Goal: Task Accomplishment & Management: Use online tool/utility

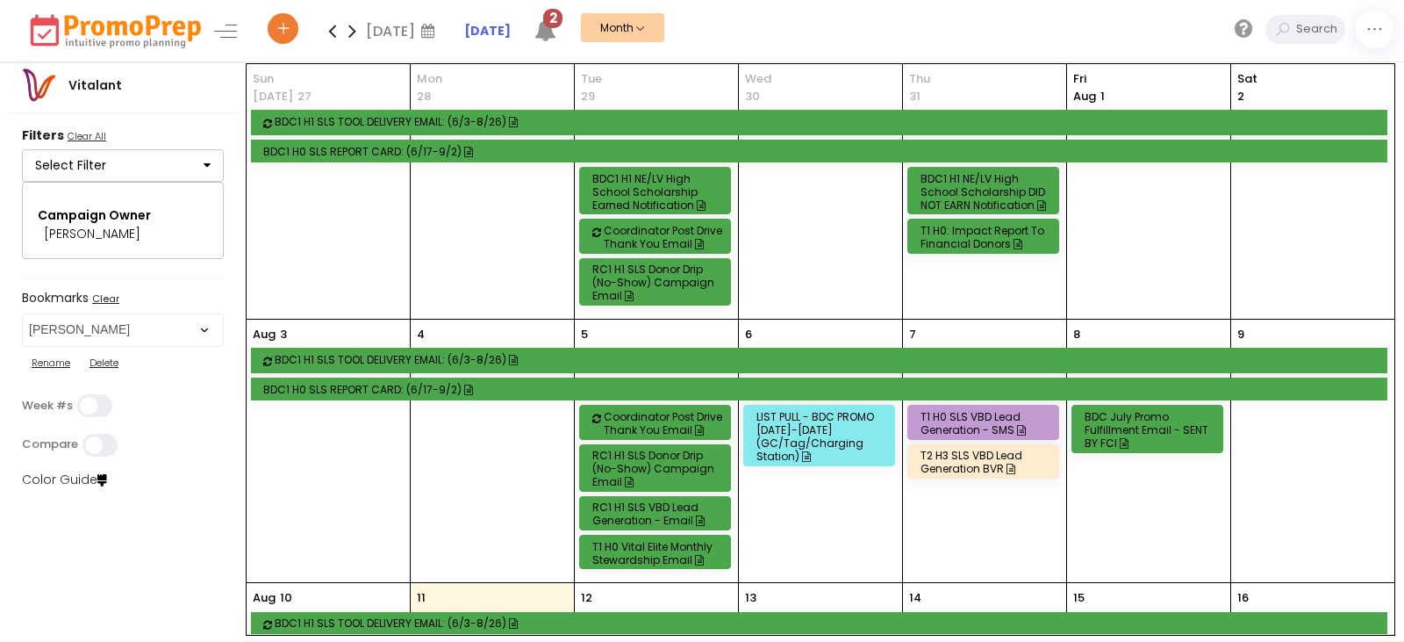
select select "82"
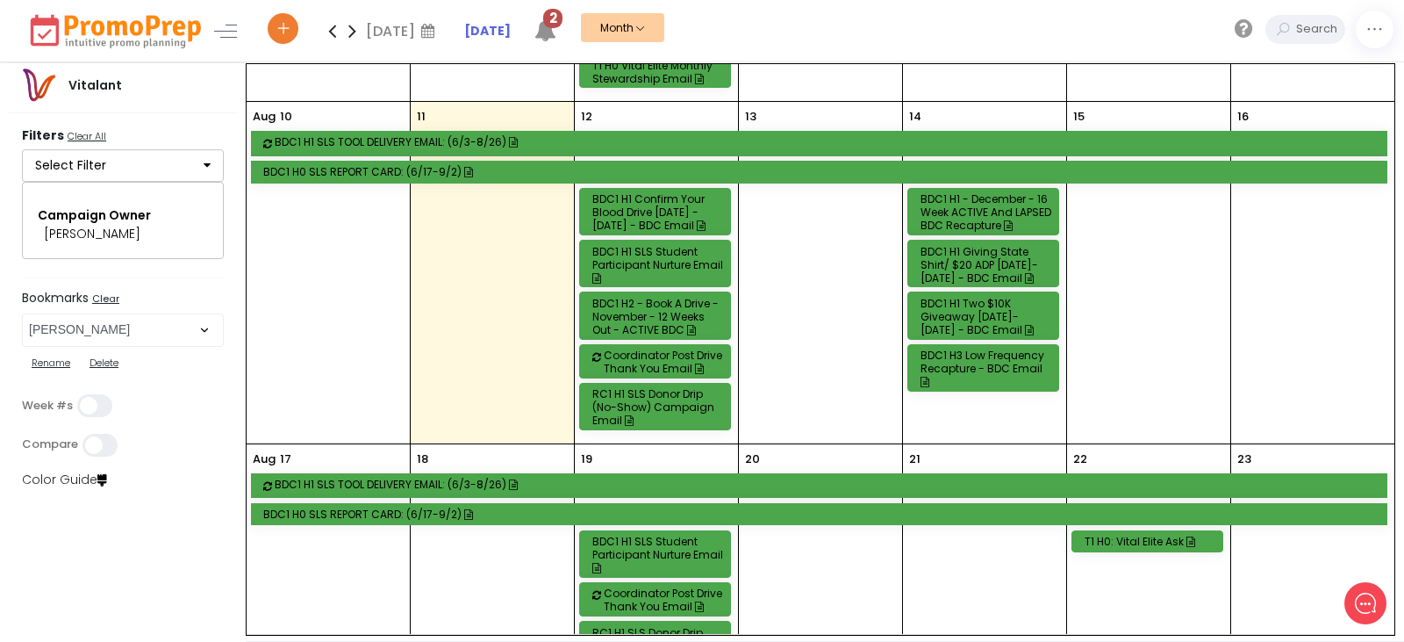
scroll to position [470, 0]
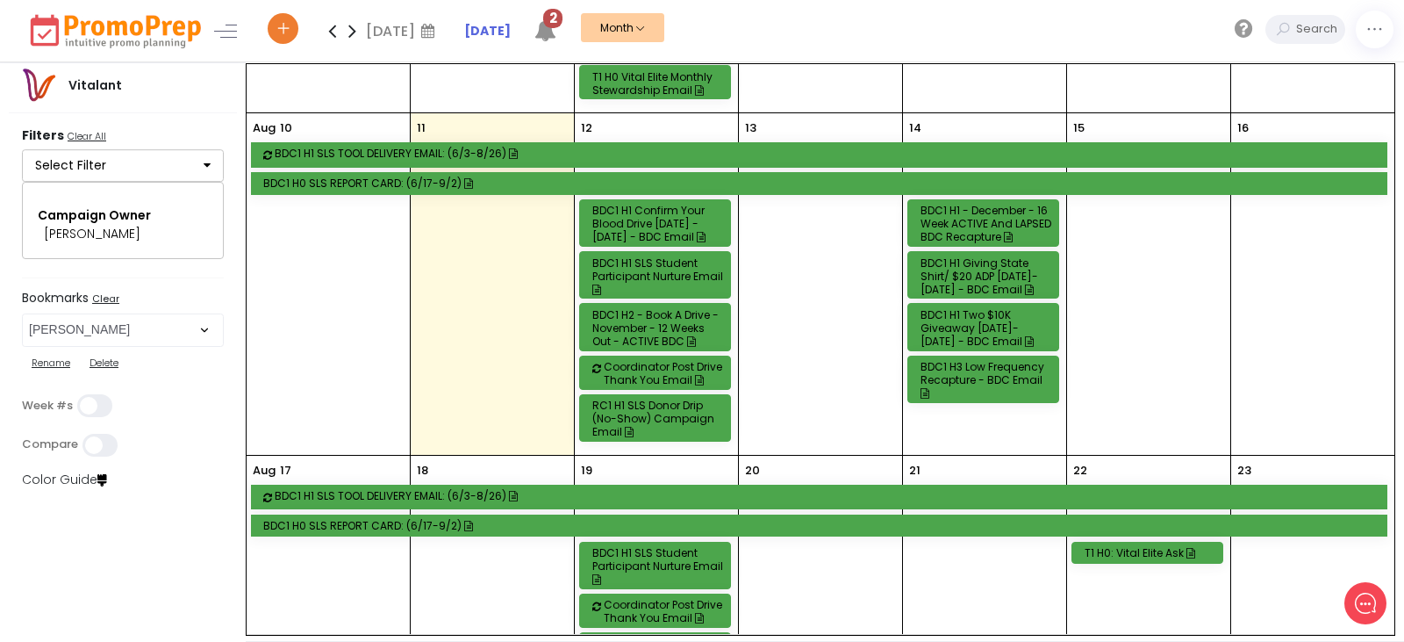
click at [658, 233] on div "BDC1 H1 Confirm Your Blood Drive [DATE] - [DATE] - BDC Email" at bounding box center [658, 224] width 131 height 40
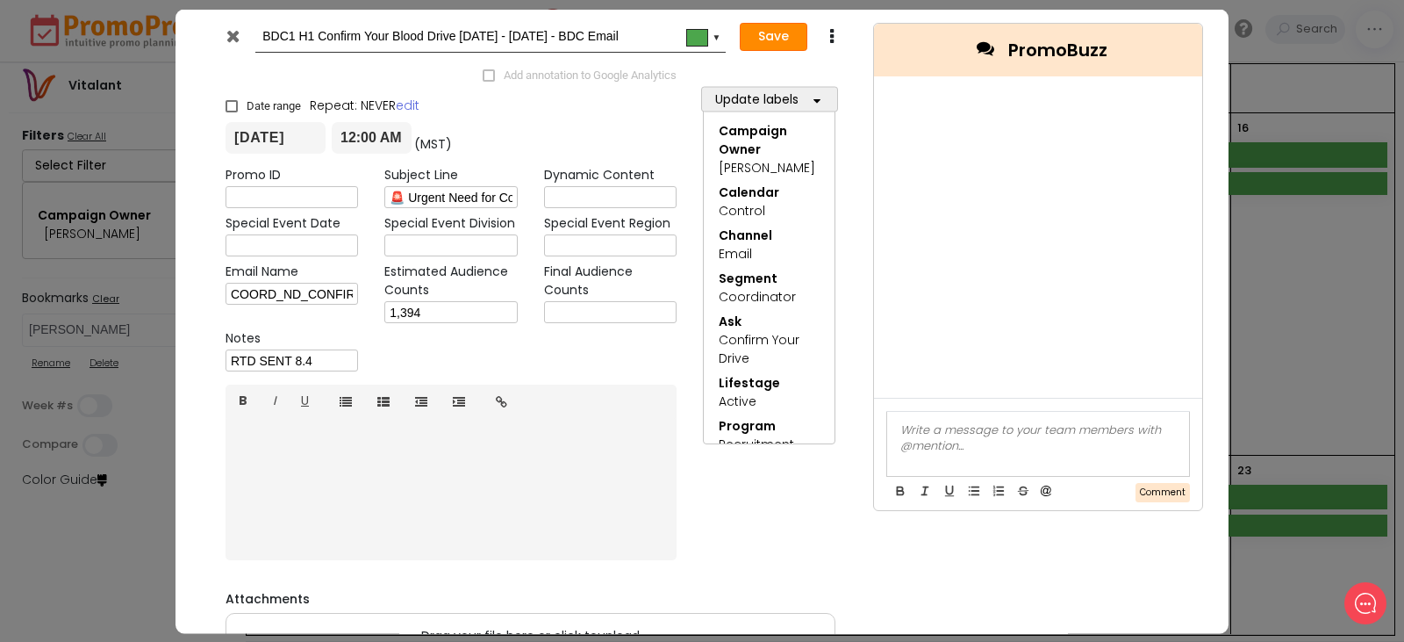
click at [758, 33] on button "Save" at bounding box center [774, 37] width 68 height 28
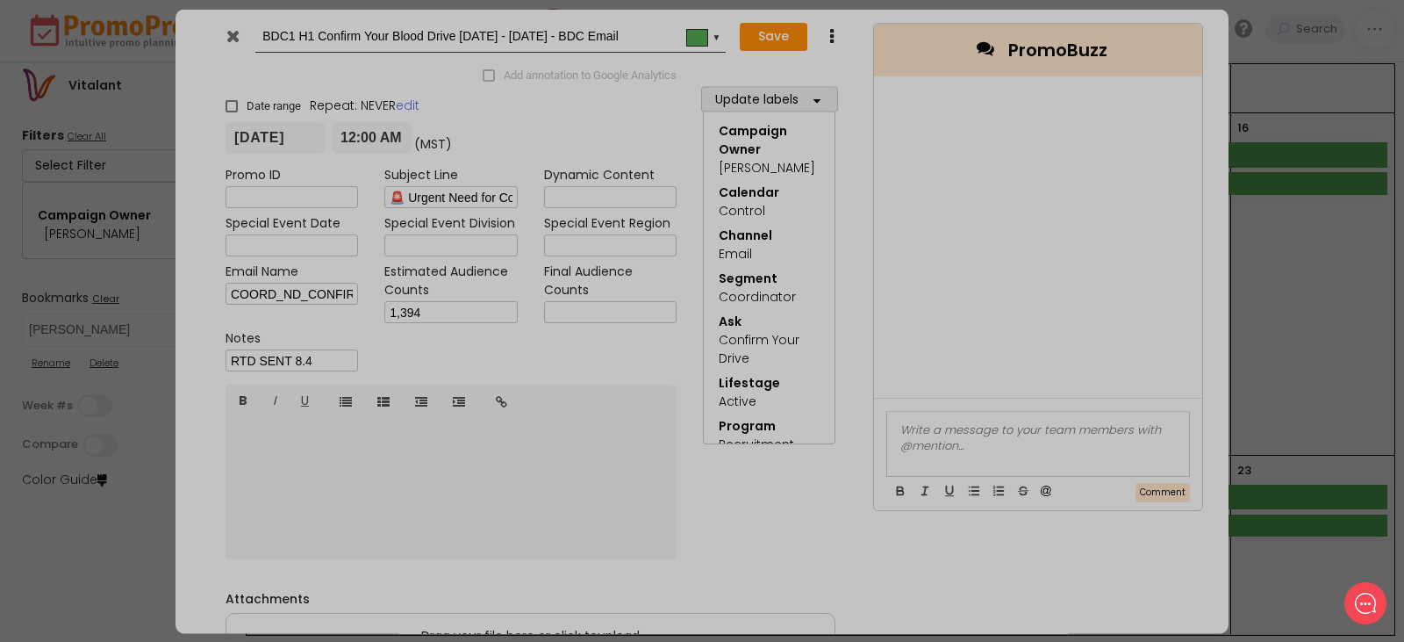
type input "[DATE]"
type input "00:00"
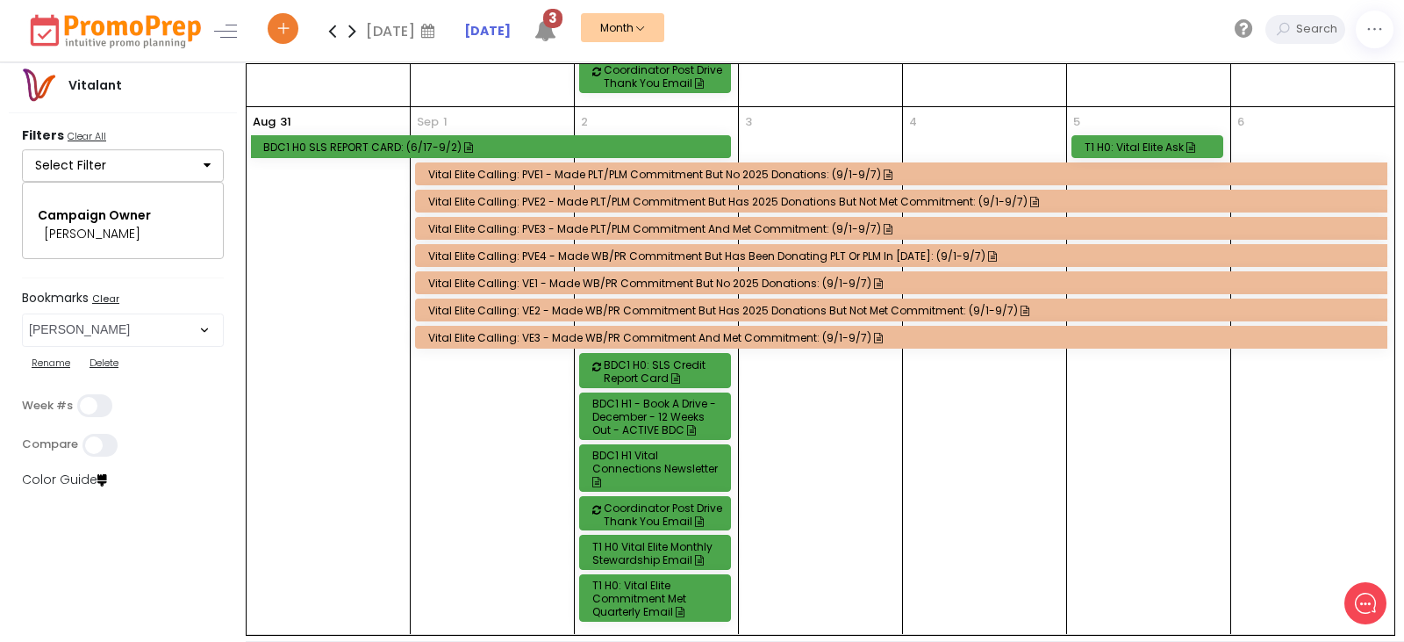
scroll to position [1347, 0]
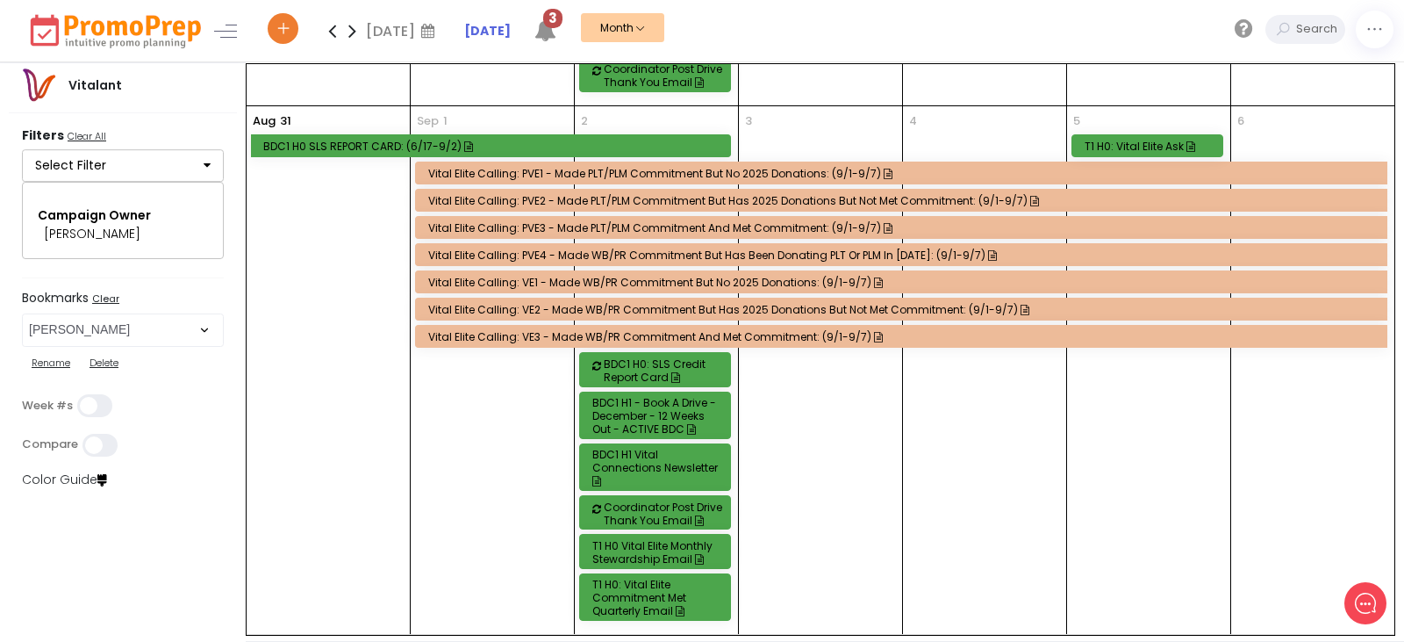
click at [352, 30] on icon at bounding box center [352, 30] width 20 height 35
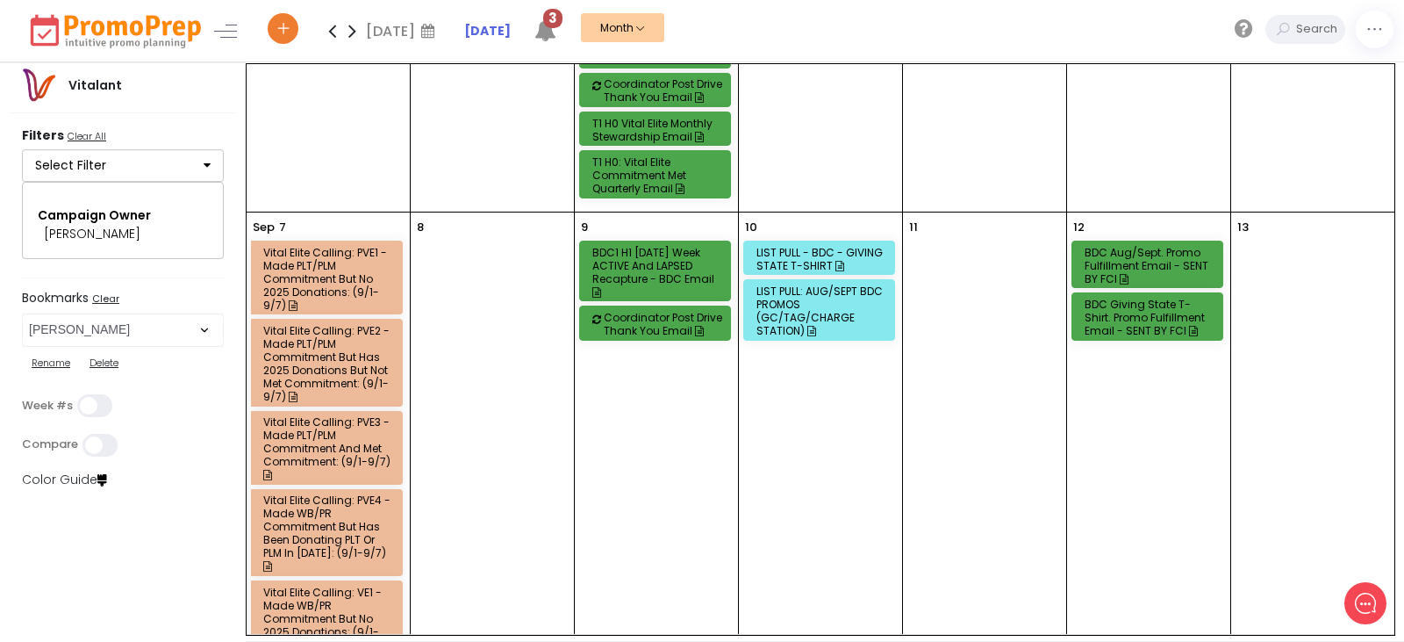
scroll to position [439, 0]
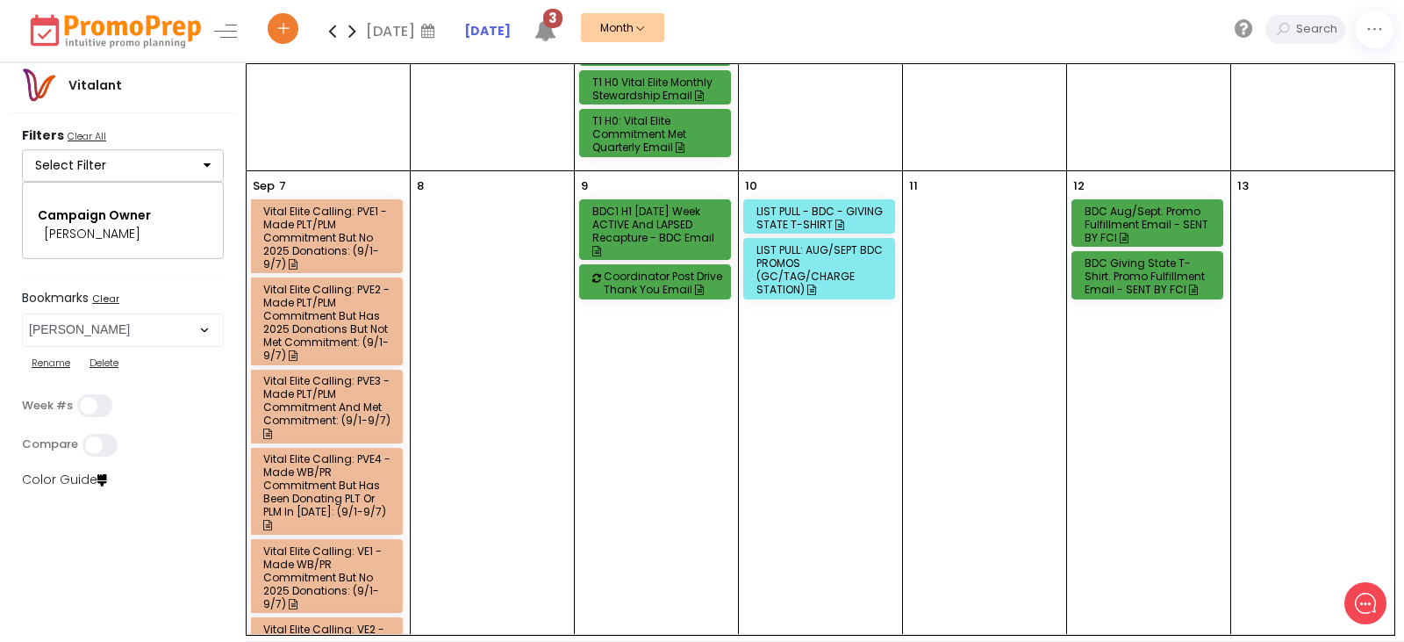
click at [853, 212] on div "LIST PULL - BDC - GIVING STATE T-SHIRT" at bounding box center [822, 218] width 131 height 26
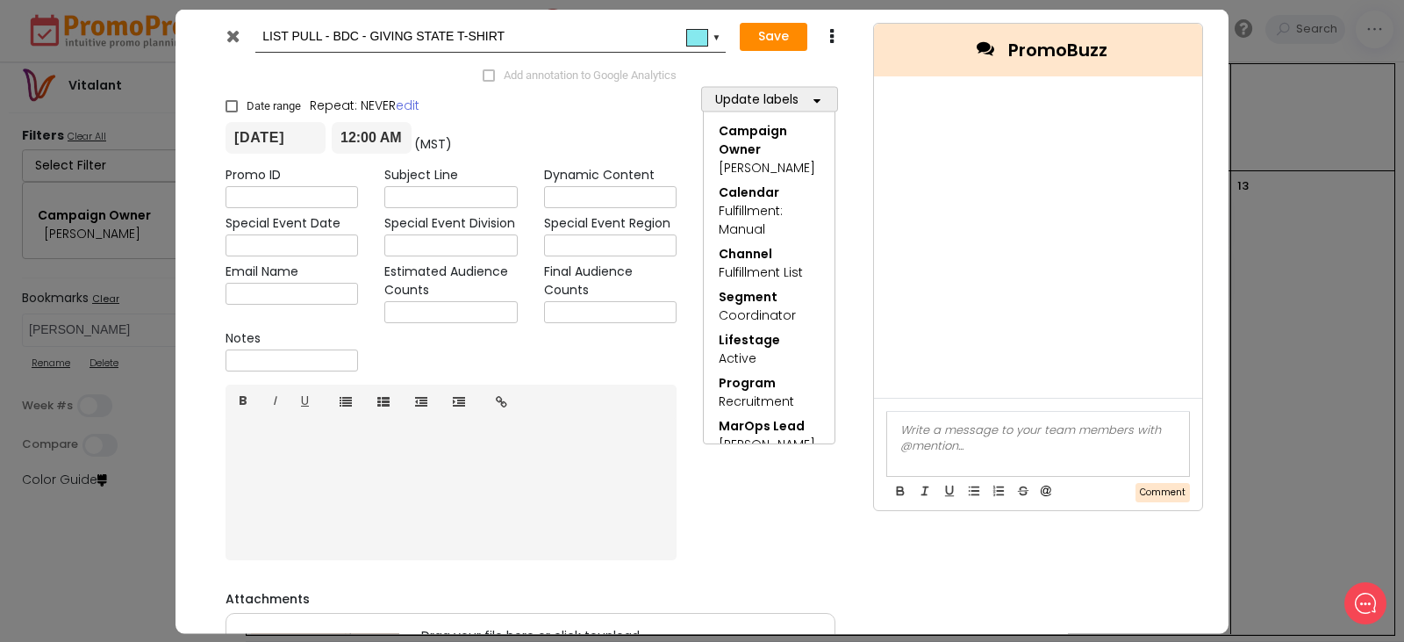
click at [237, 35] on icon at bounding box center [232, 35] width 13 height 18
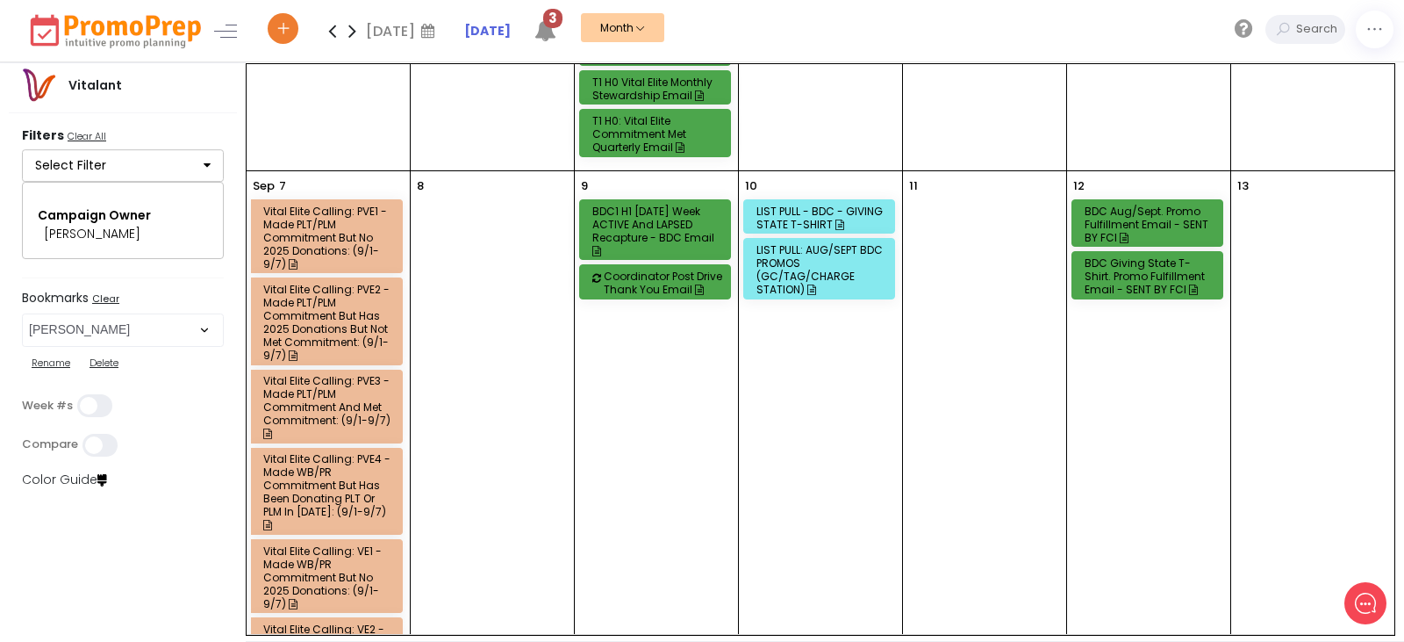
click at [831, 272] on div "LIST PULL: AUG/SEPT BDC PROMOS (GC/TAG/CHARGE STATION)" at bounding box center [822, 269] width 131 height 53
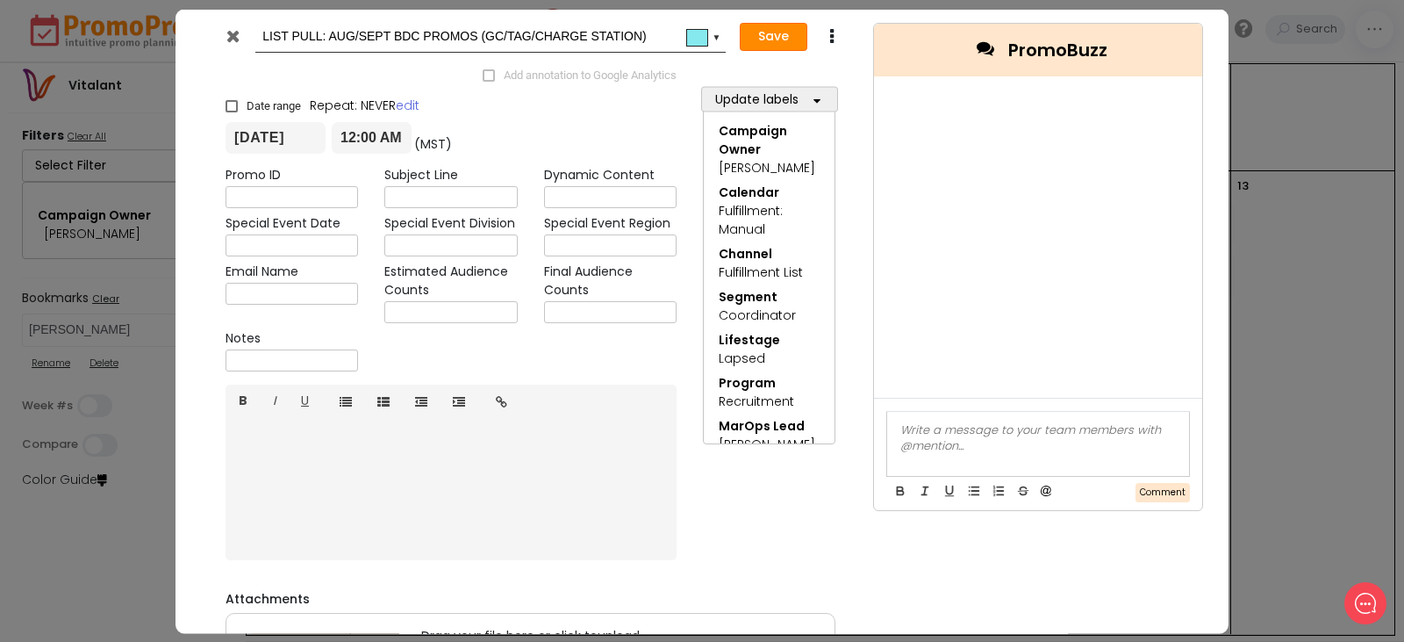
click at [762, 38] on button "Save" at bounding box center [774, 37] width 68 height 28
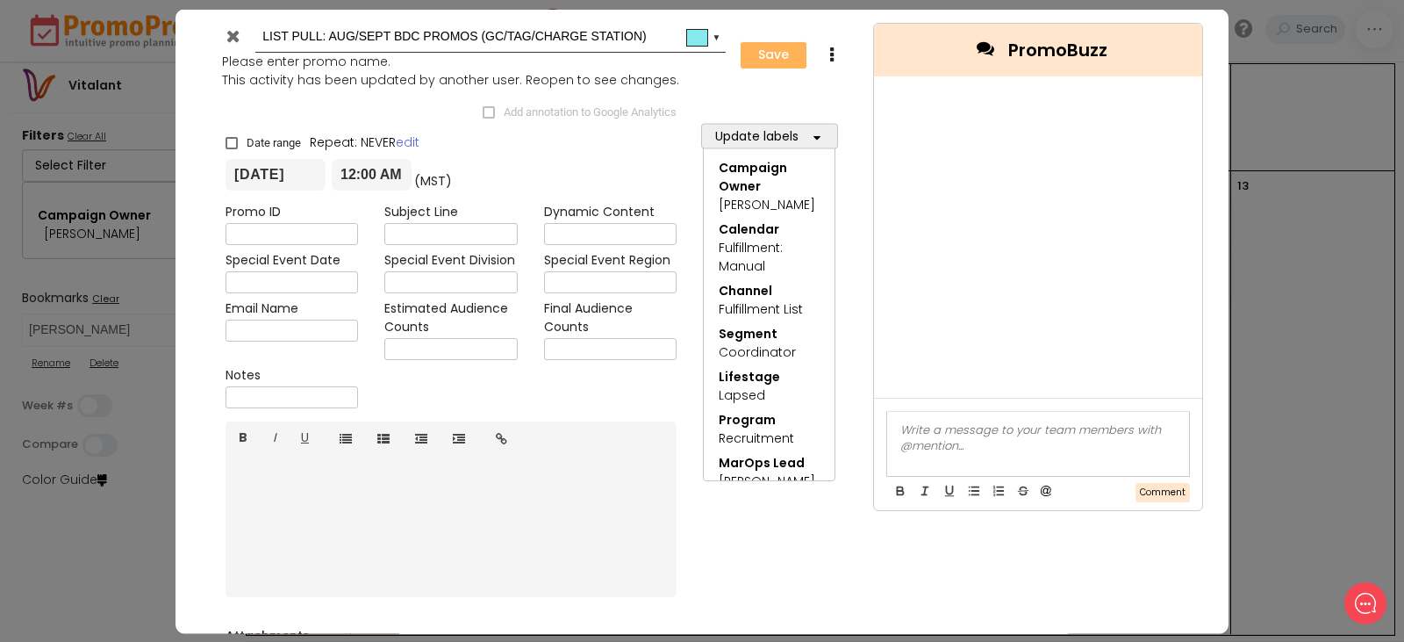
type input "[DATE]"
type input "00:00"
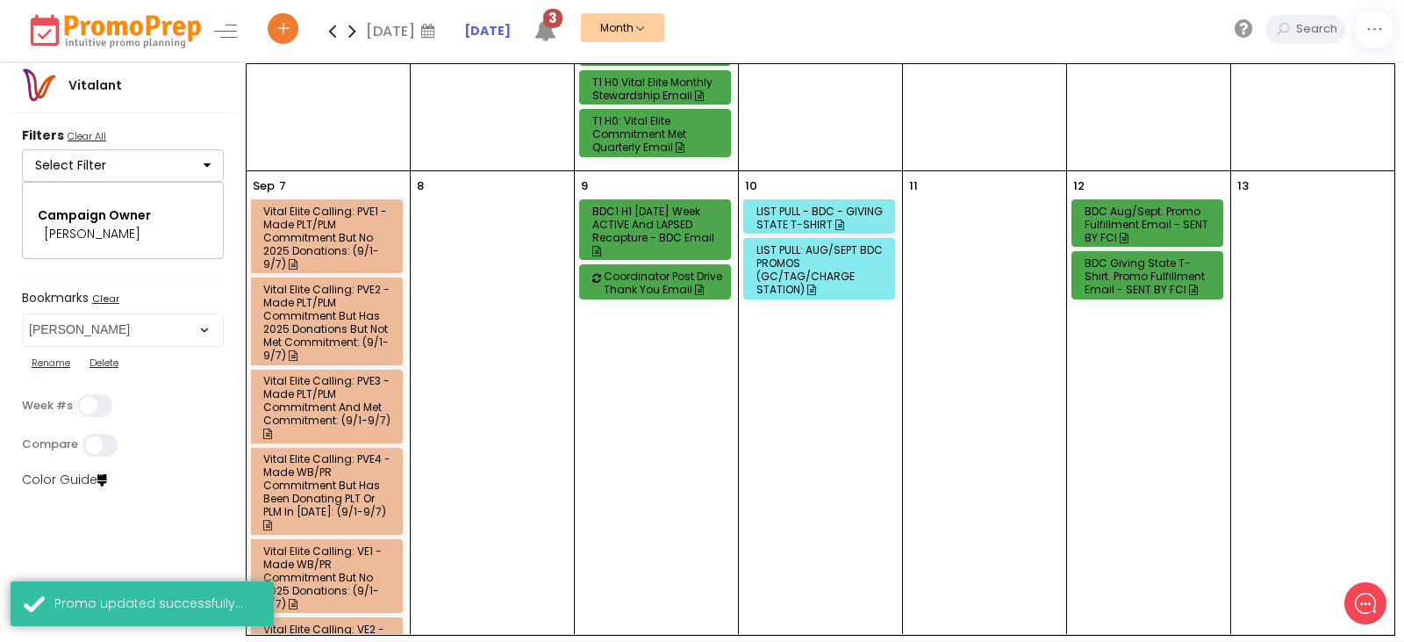
click at [836, 280] on div "LIST PULL: AUG/SEPT BDC PROMOS (GC/TAG/CHARGE STATION)" at bounding box center [822, 269] width 131 height 53
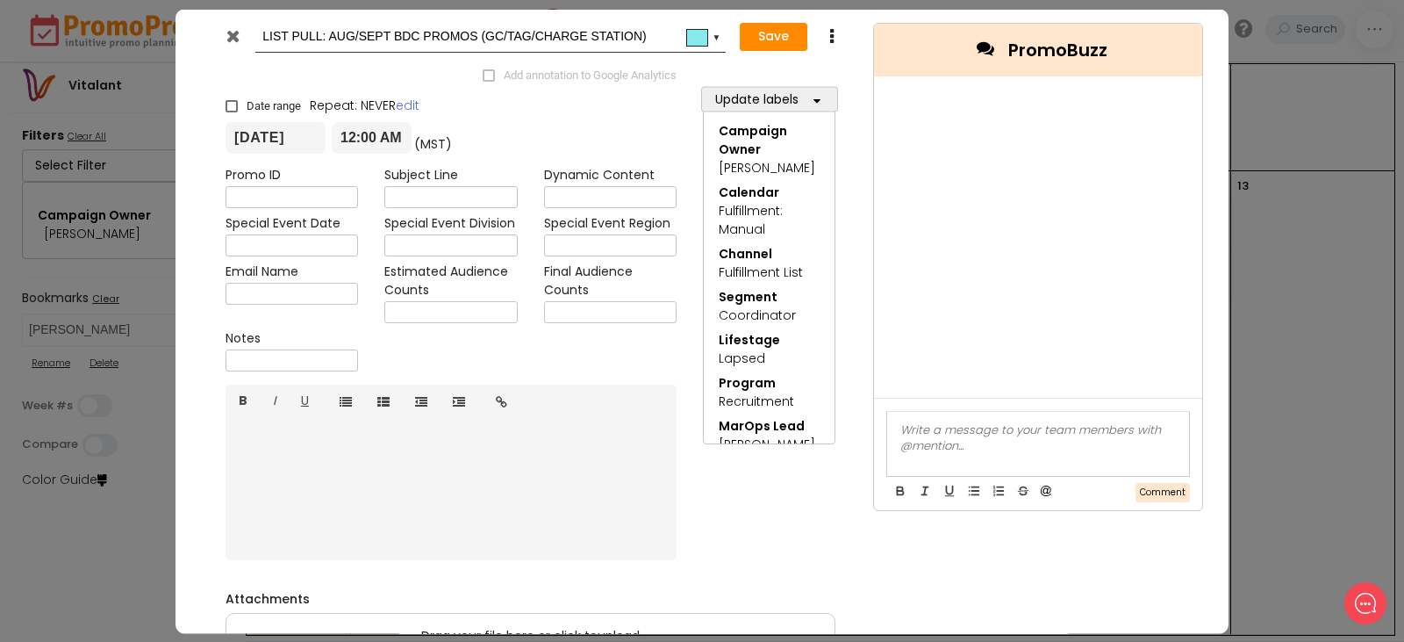
click at [232, 35] on icon at bounding box center [232, 35] width 13 height 18
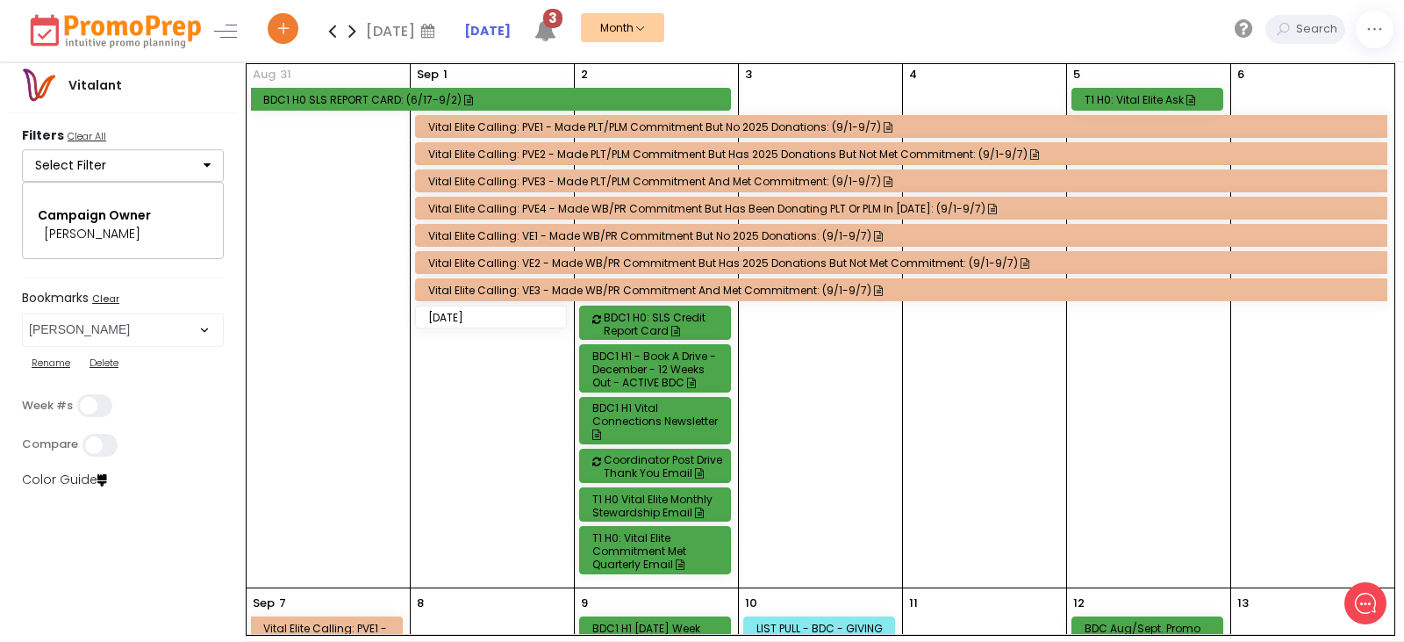
scroll to position [0, 0]
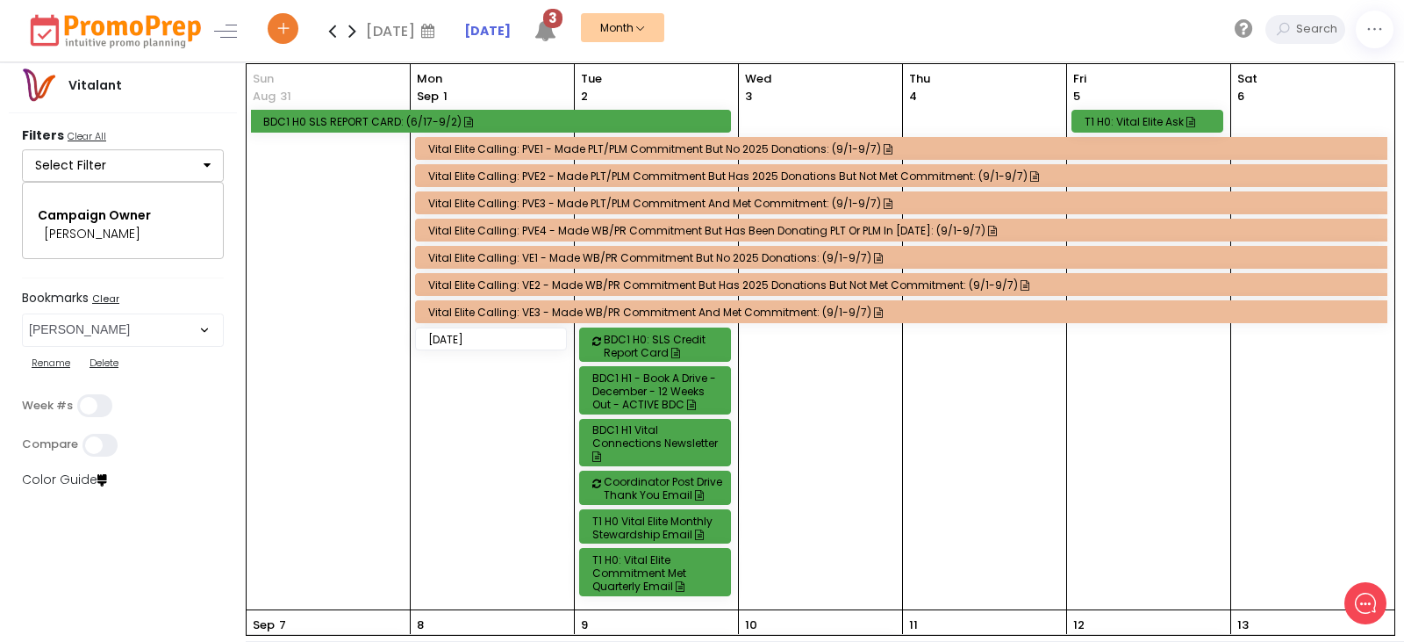
click at [627, 342] on div "BDC1 H0: SLS Credit Report Card" at bounding box center [669, 346] width 131 height 26
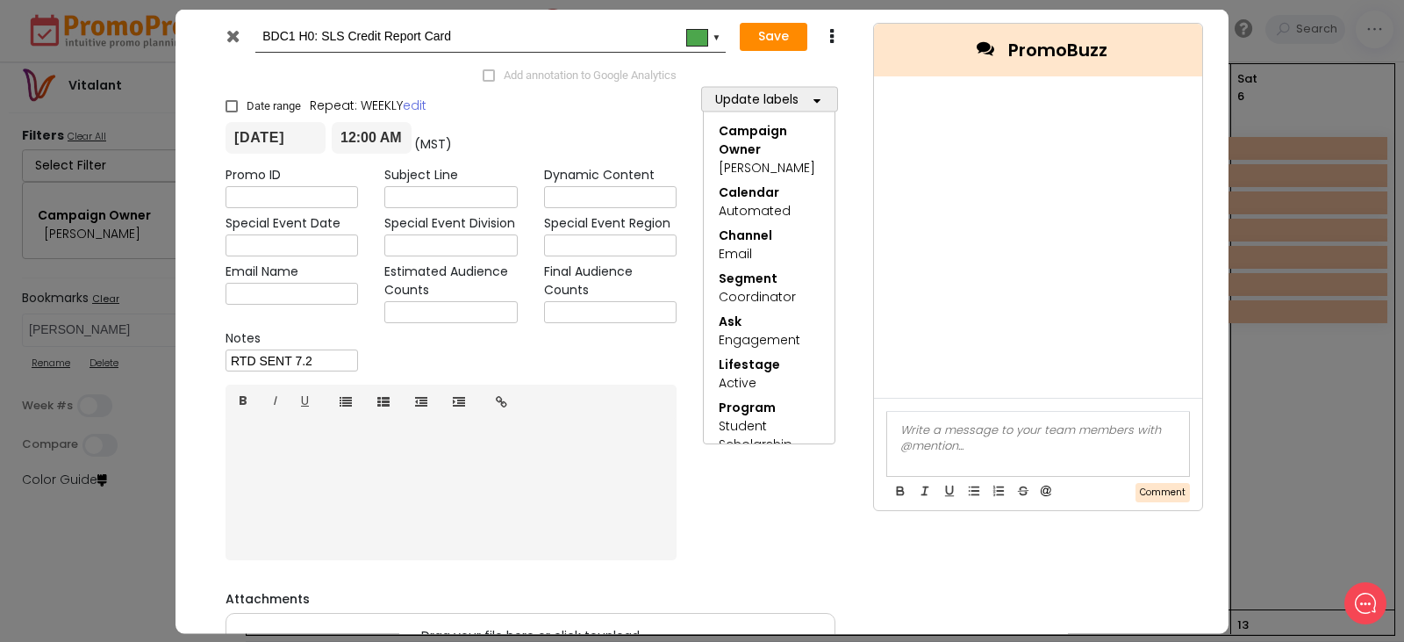
click at [232, 39] on icon at bounding box center [232, 35] width 13 height 18
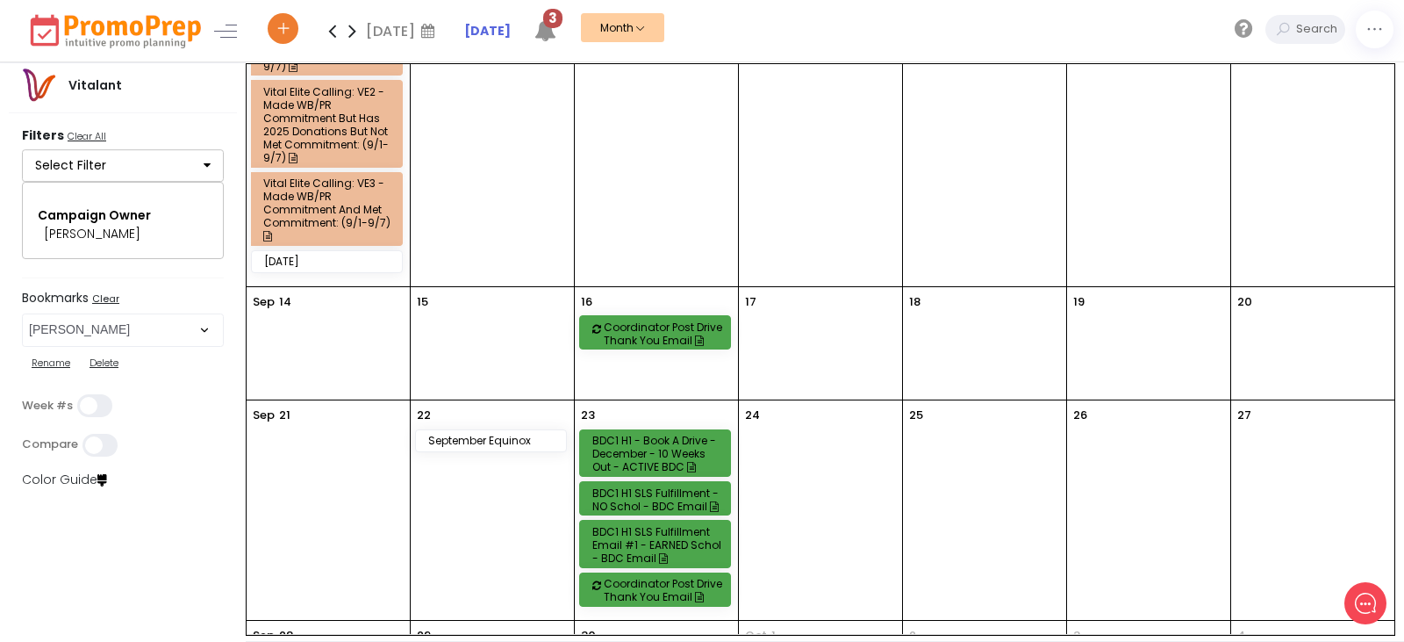
scroll to position [1075, 0]
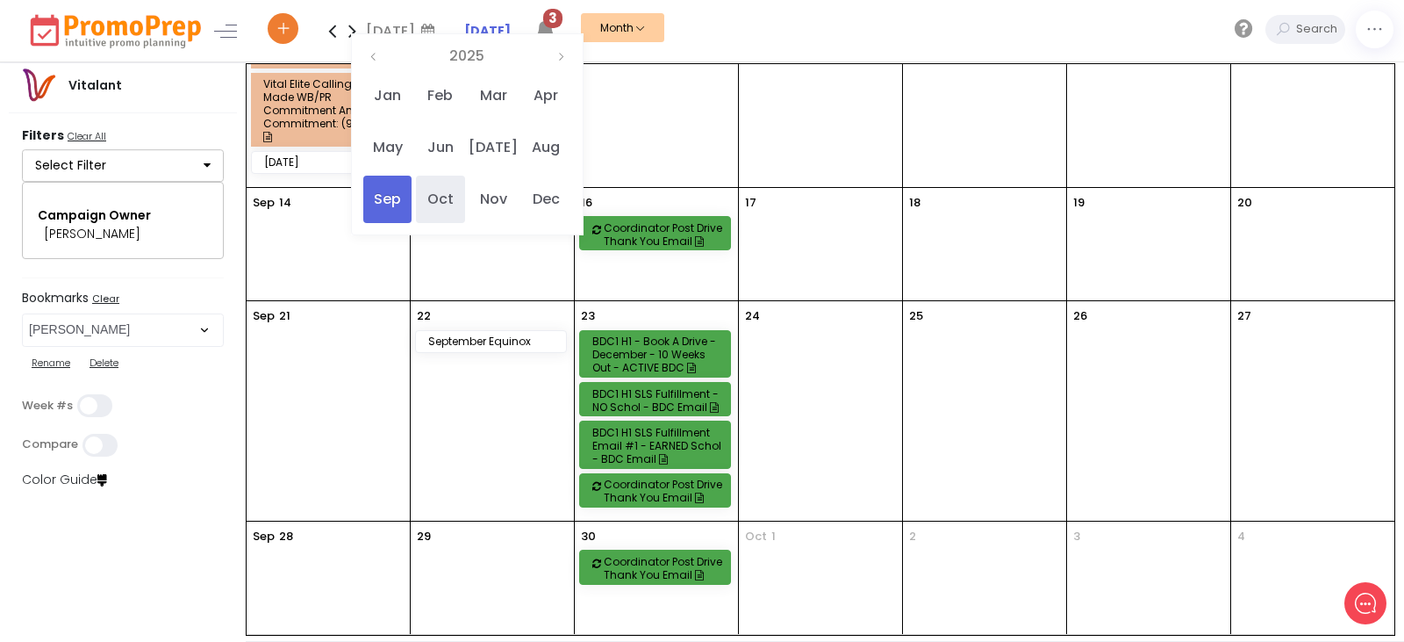
click at [450, 198] on span "Oct" at bounding box center [440, 199] width 48 height 47
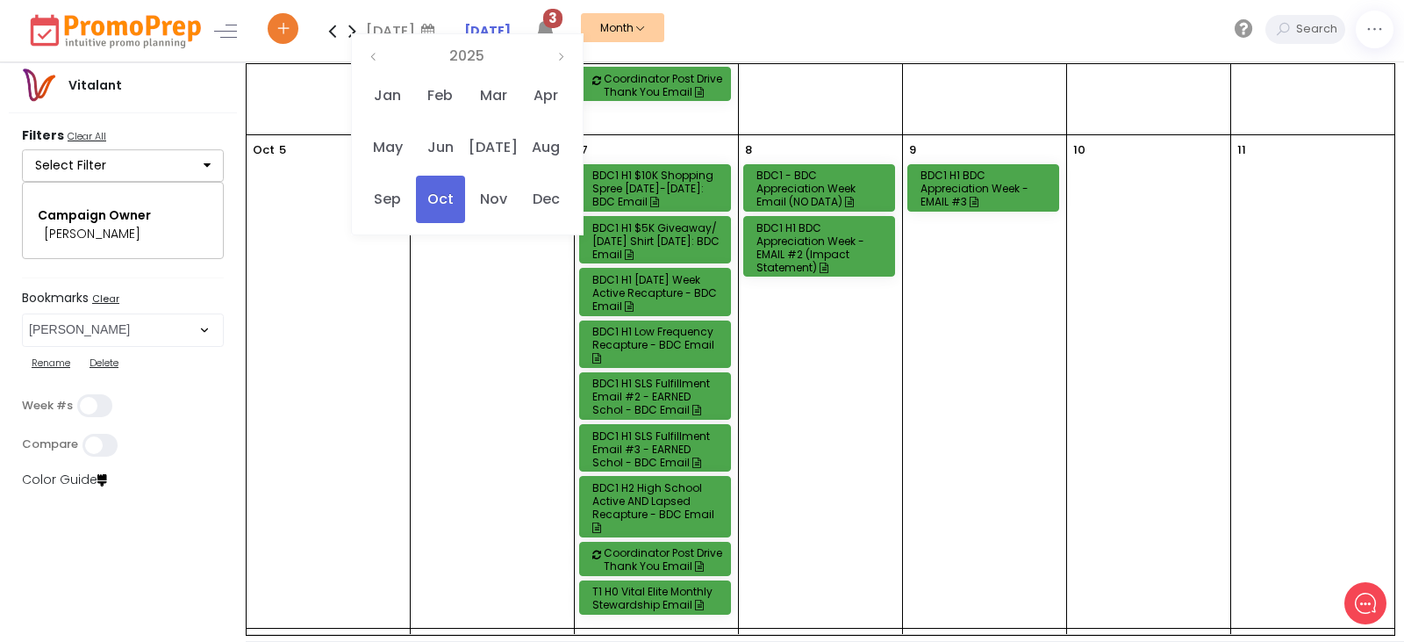
scroll to position [0, 0]
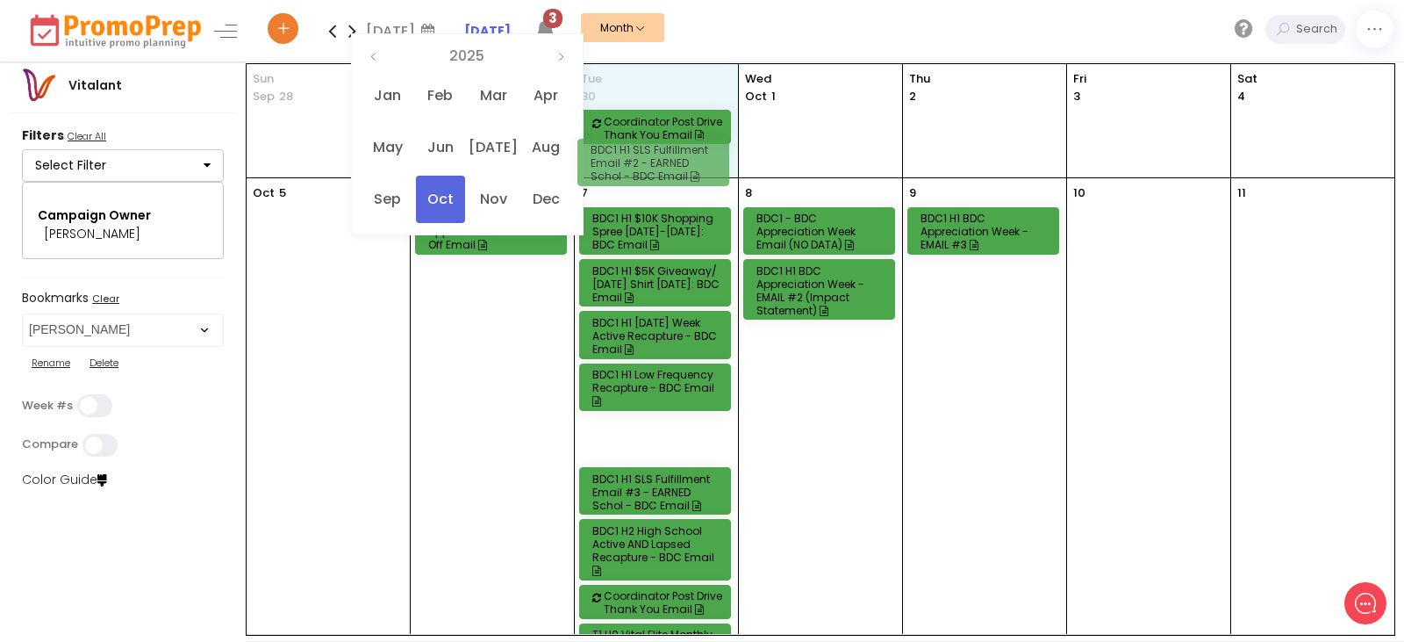
drag, startPoint x: 673, startPoint y: 434, endPoint x: 667, endPoint y: 153, distance: 281.0
click at [667, 153] on full-calendar "[DATE] Mon 29 Tue 30 Coordinator Post Drive Thank You Email [DATE] Thu 2 Fri 3 …" at bounding box center [821, 349] width 1148 height 571
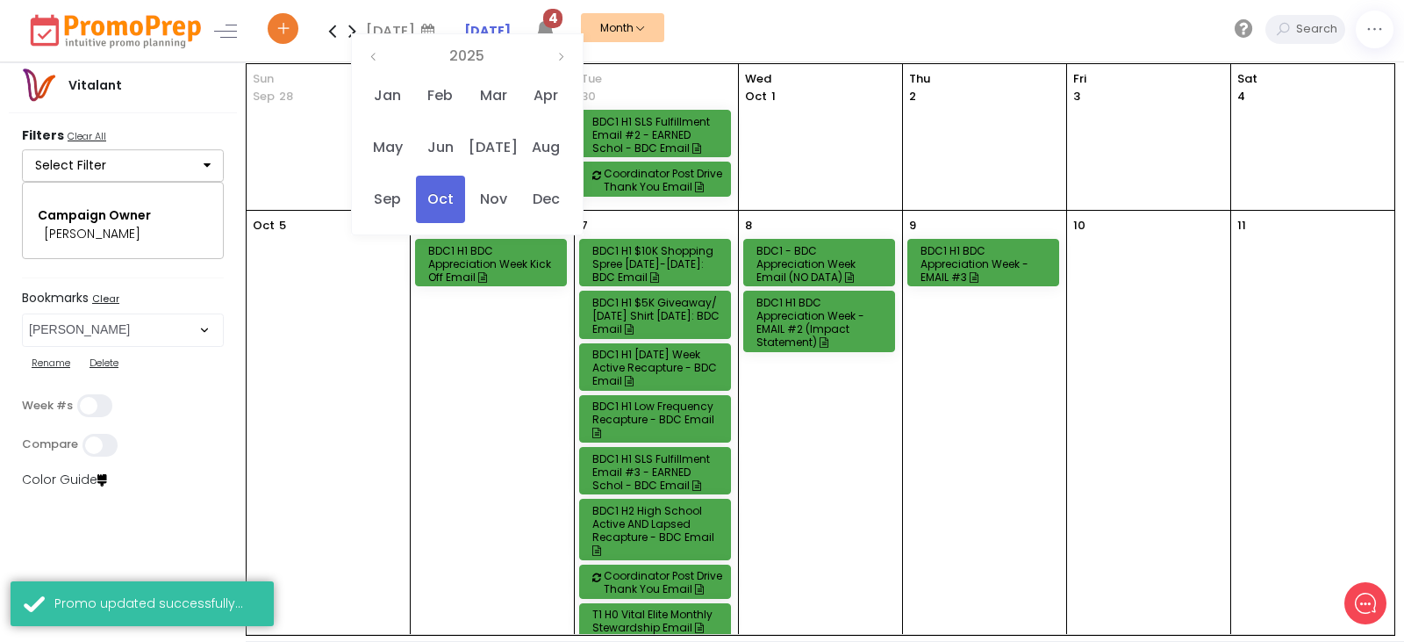
click at [332, 29] on icon at bounding box center [332, 30] width 20 height 35
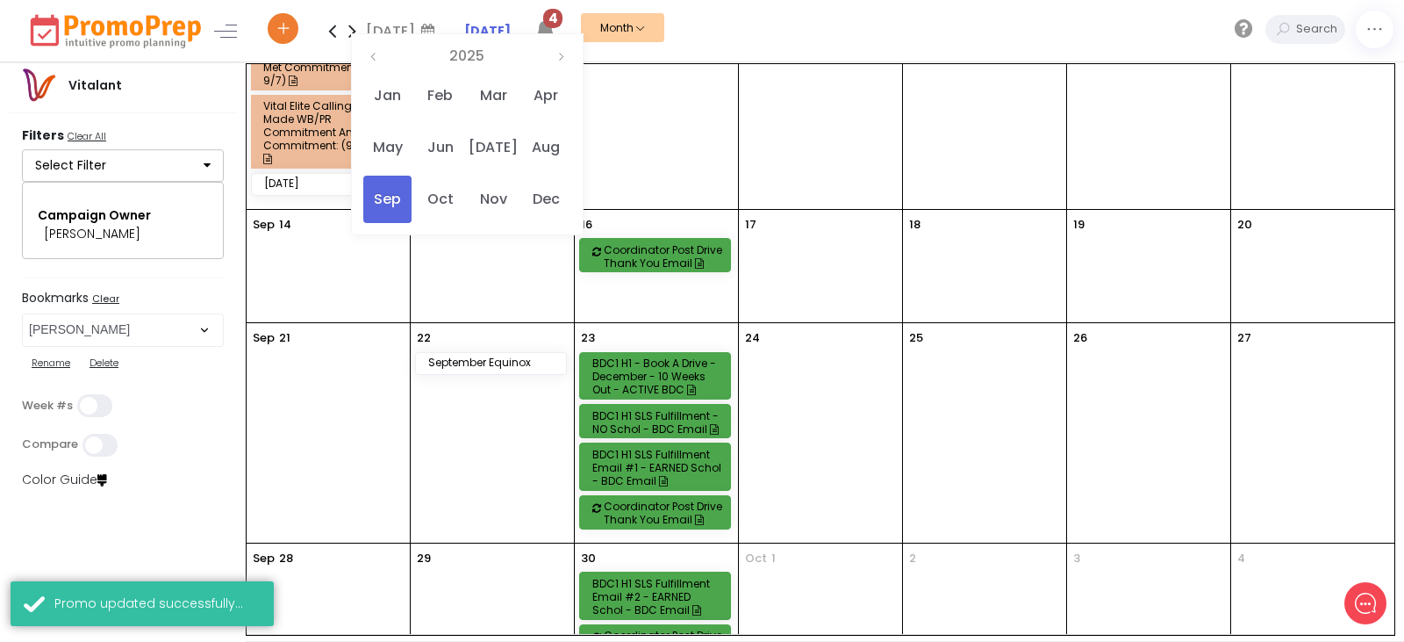
scroll to position [1089, 0]
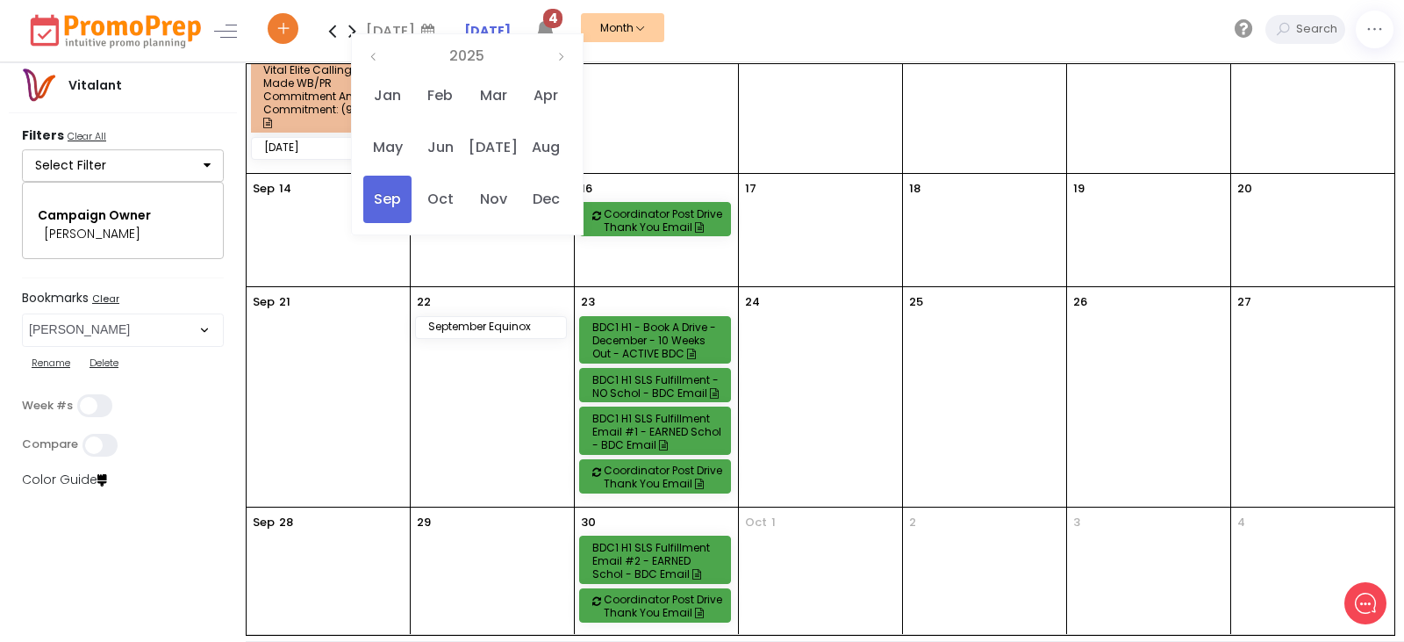
click at [356, 30] on icon at bounding box center [352, 30] width 20 height 35
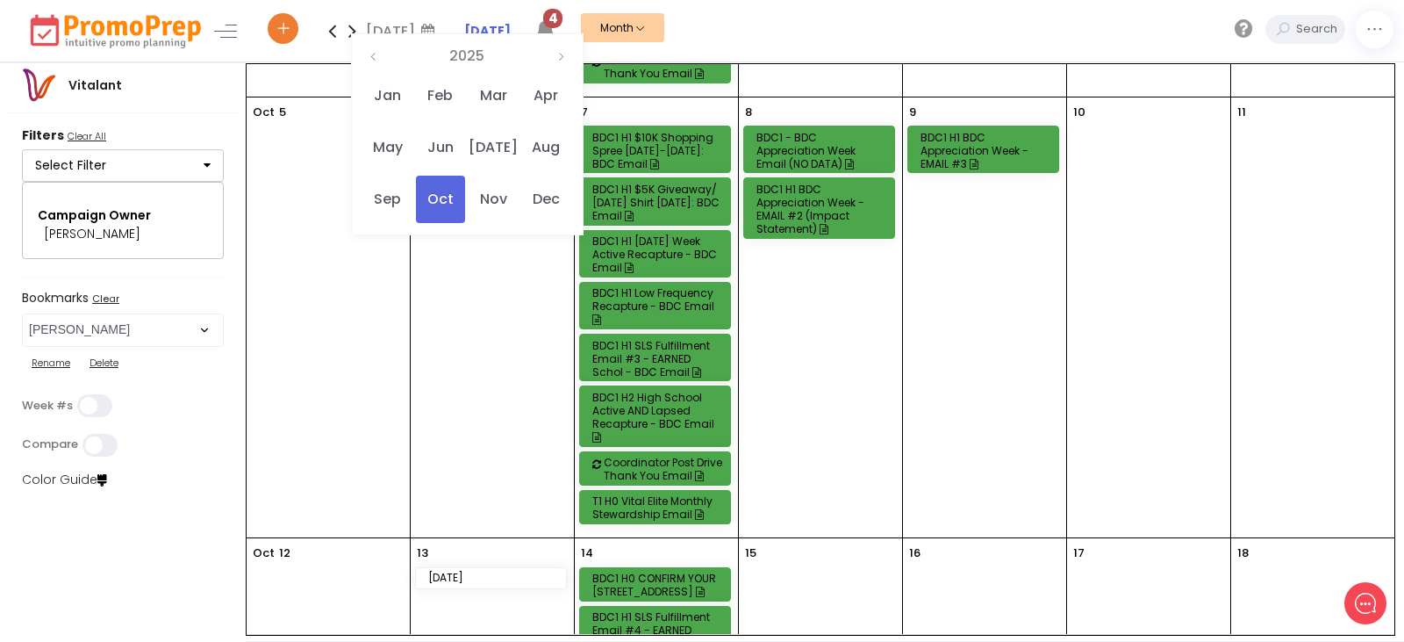
scroll to position [176, 0]
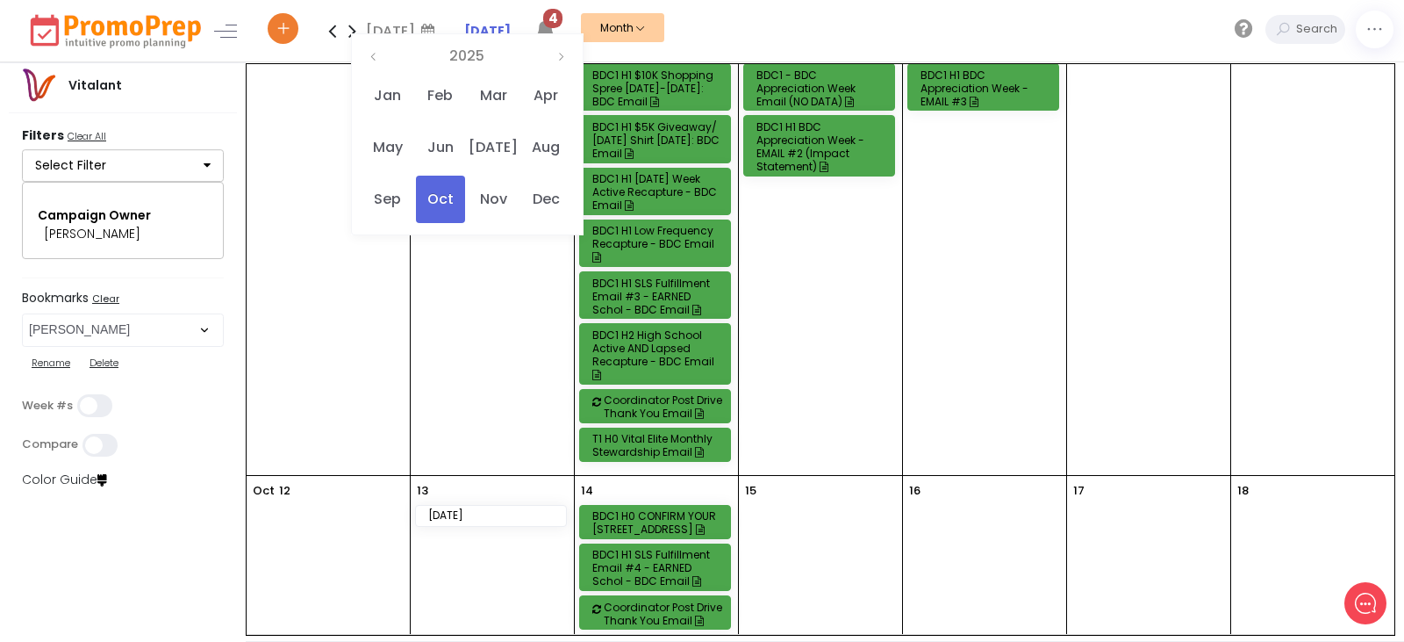
click at [683, 355] on div "BDC1 H2 High School Active AND Lapsed Recapture - BDC Email" at bounding box center [658, 354] width 131 height 53
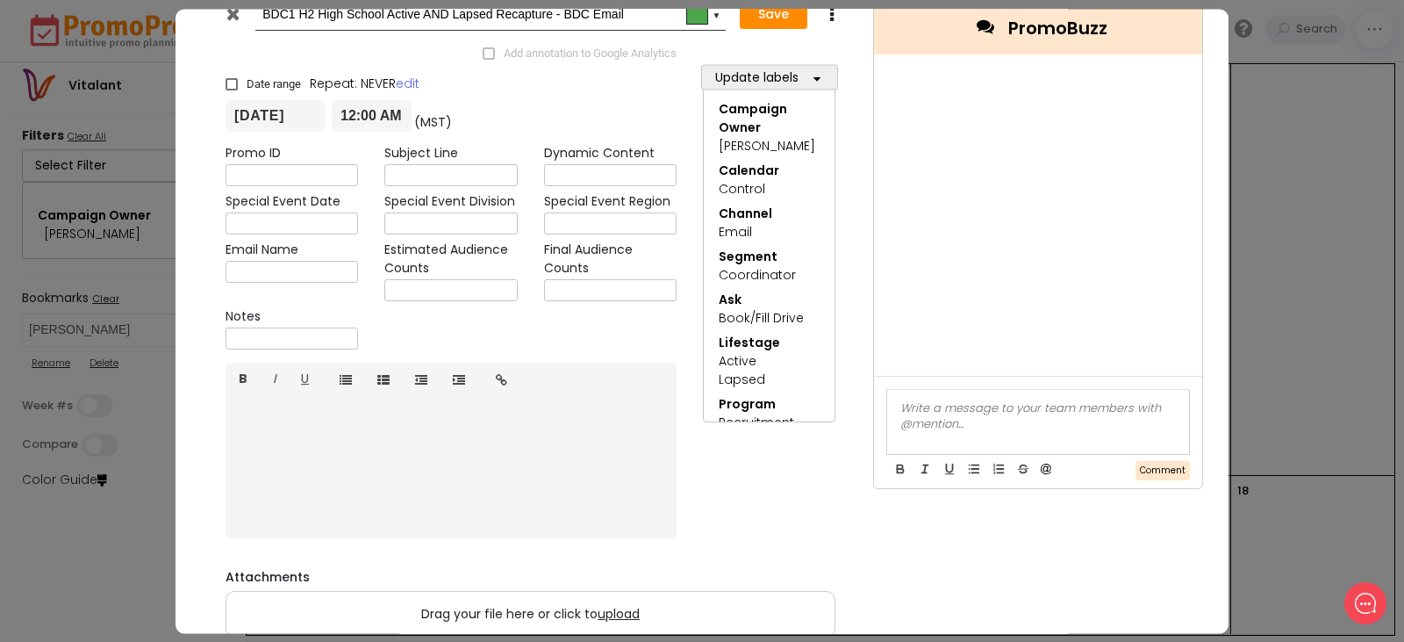
scroll to position [0, 0]
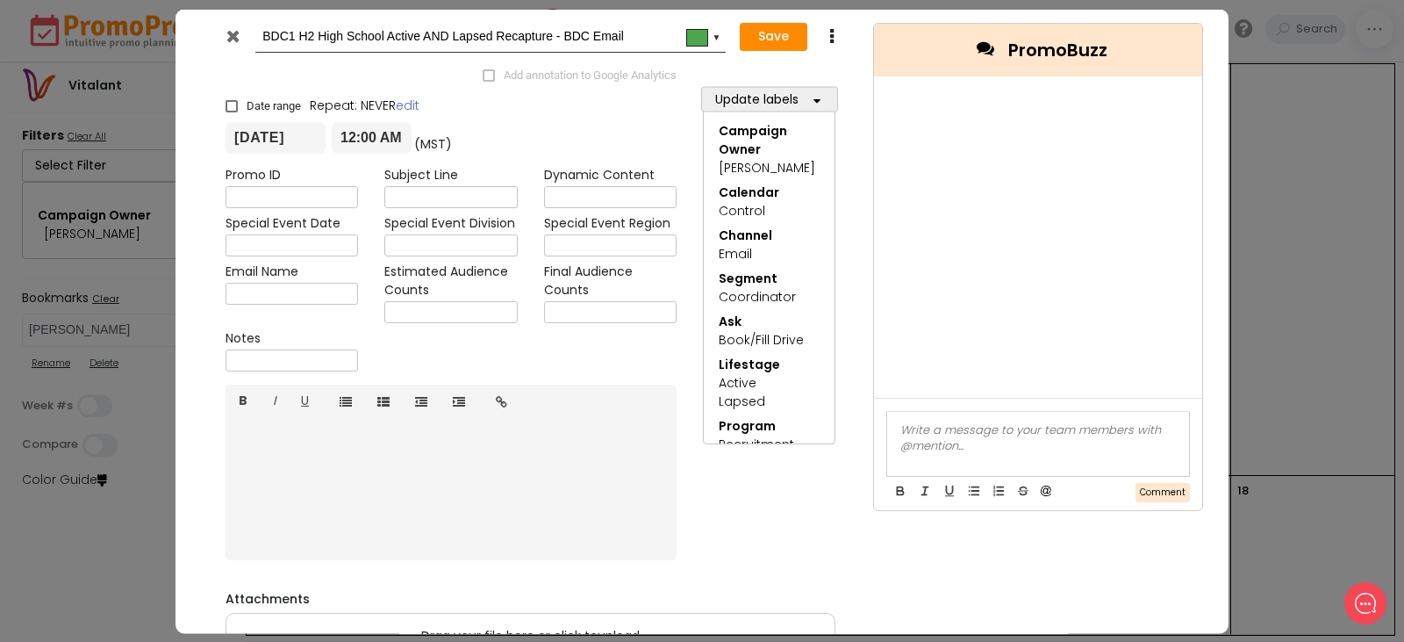
click at [233, 35] on icon at bounding box center [232, 35] width 13 height 18
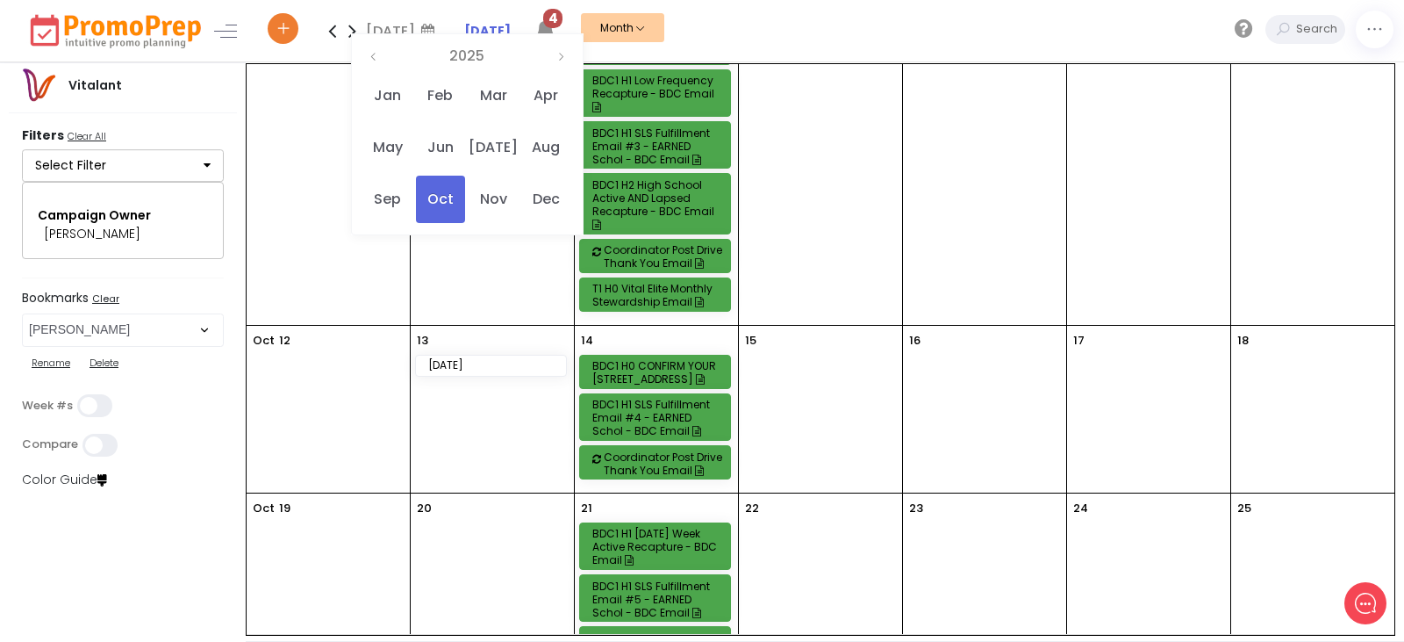
scroll to position [407, 0]
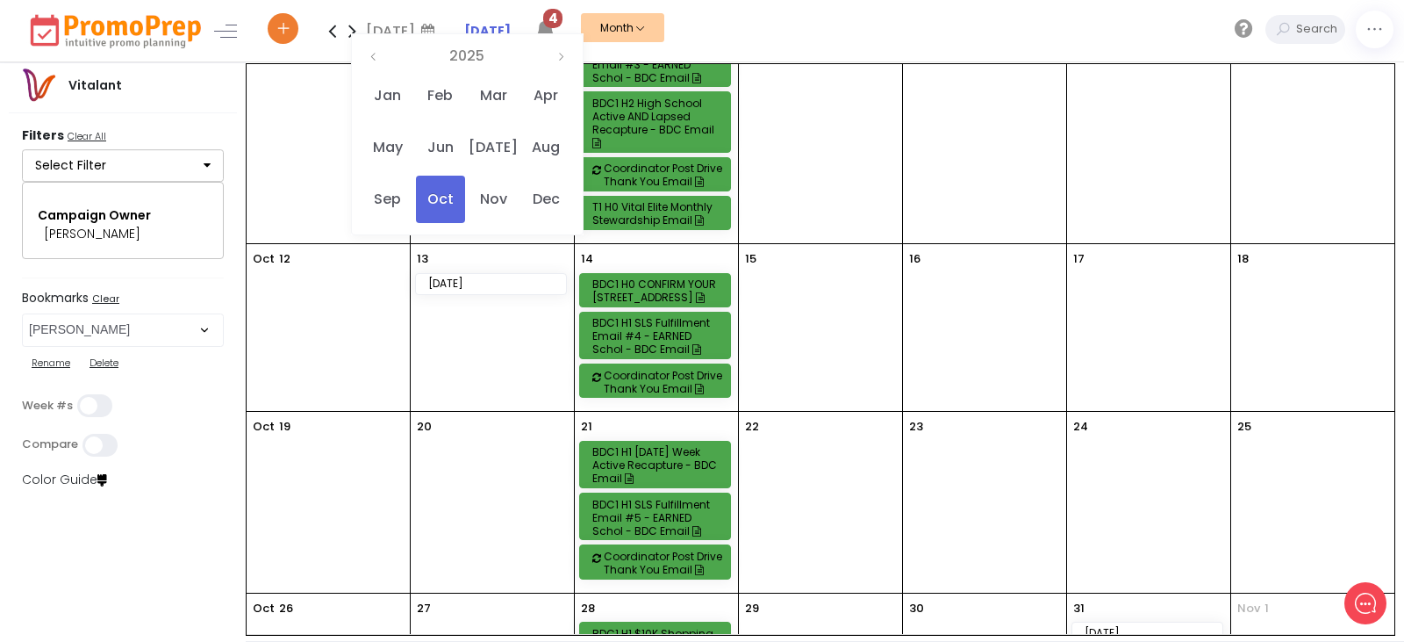
click at [657, 286] on div "BDC1 H0 CONFIRM YOUR [STREET_ADDRESS]" at bounding box center [658, 290] width 131 height 26
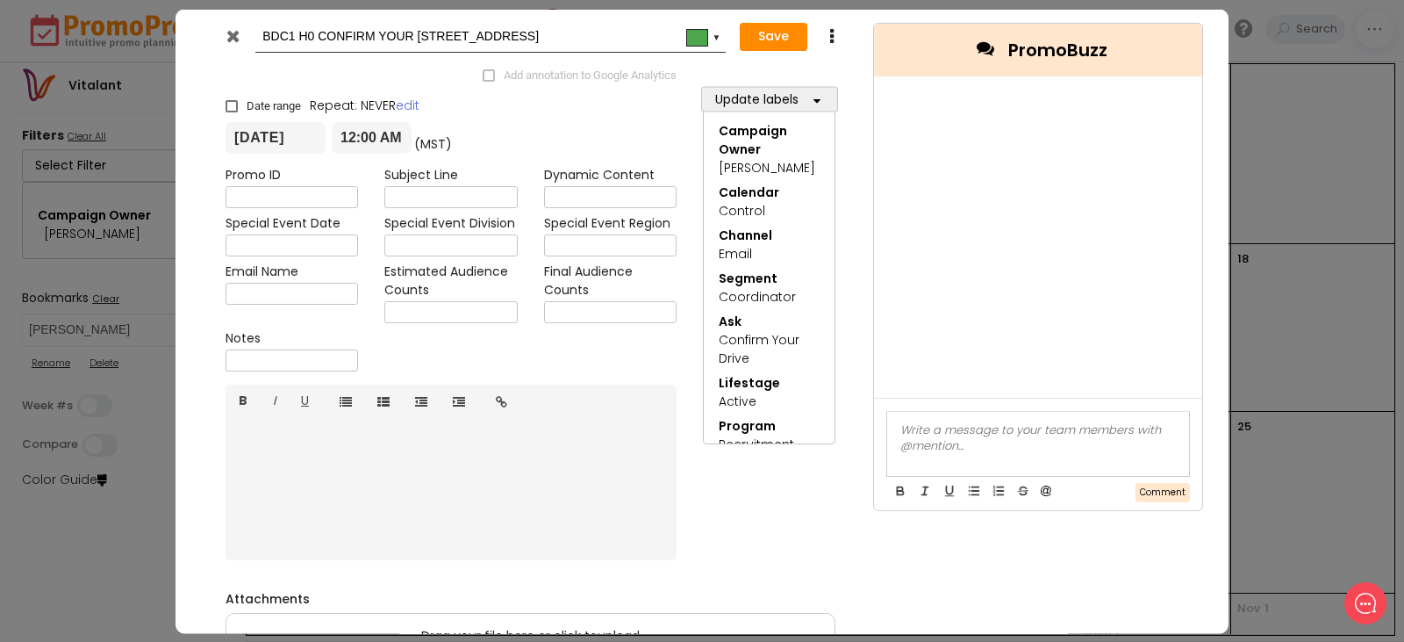
click at [232, 37] on icon at bounding box center [232, 35] width 13 height 18
